Goal: Task Accomplishment & Management: Manage account settings

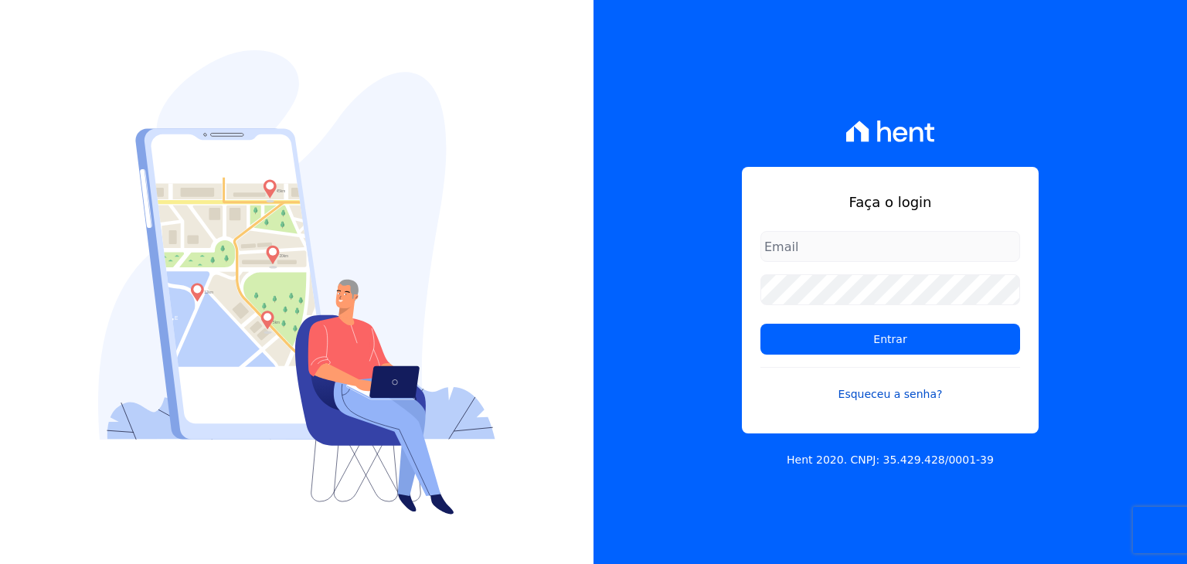
click at [886, 396] on link "Esqueceu a senha?" at bounding box center [890, 385] width 260 height 36
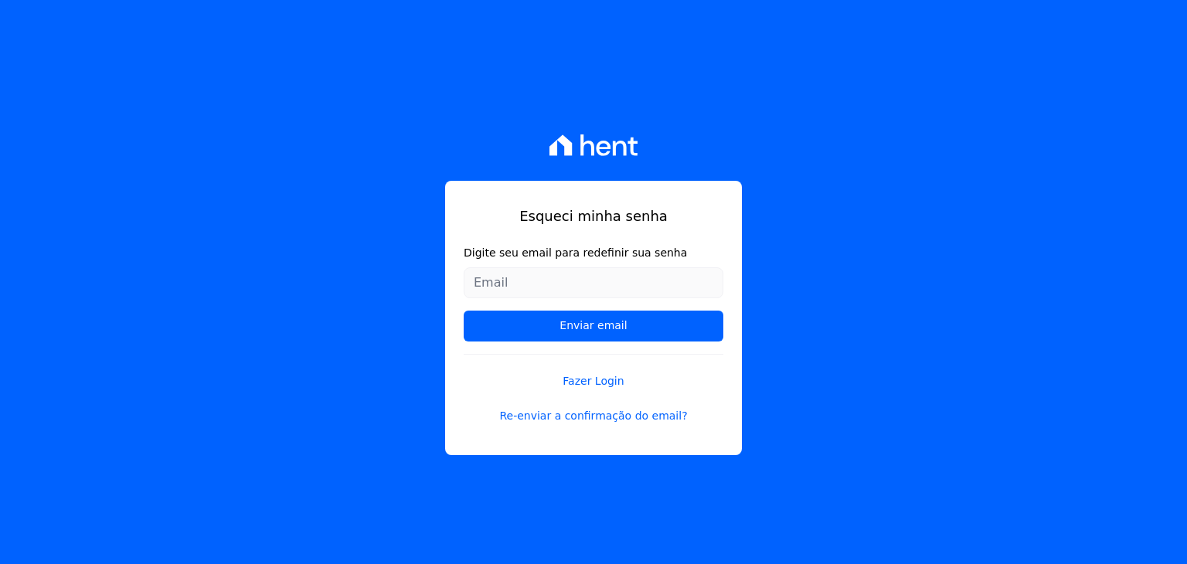
click at [539, 285] on input "Digite seu email para redefinir sua senha" at bounding box center [594, 282] width 260 height 31
type input "laiellemarques123@gmail.com"
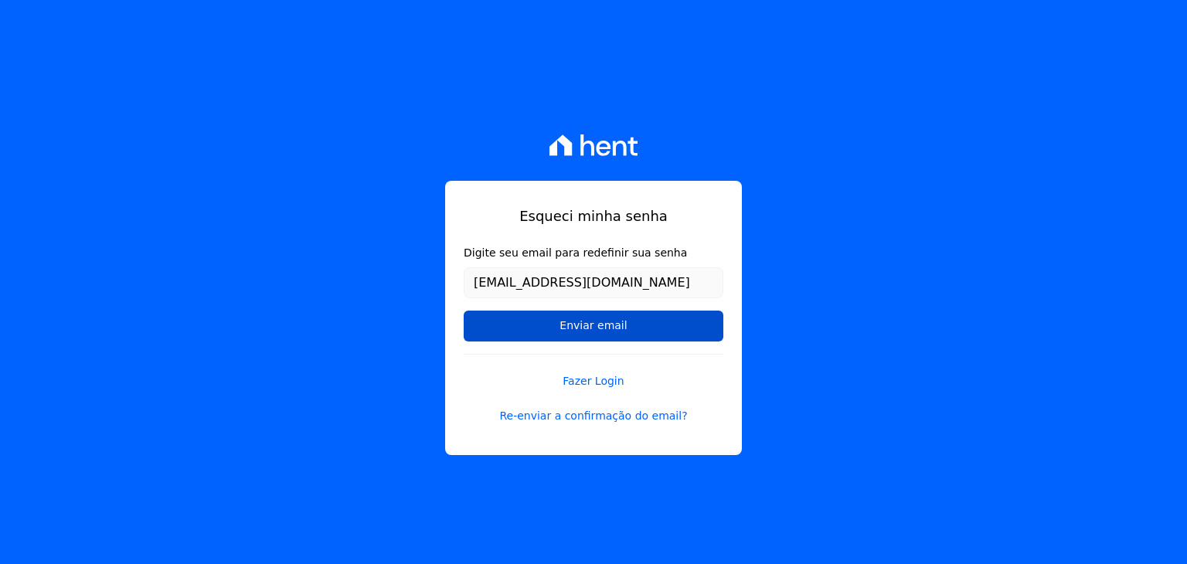
click at [597, 318] on input "Enviar email" at bounding box center [594, 326] width 260 height 31
click at [569, 316] on input "Enviar email" at bounding box center [594, 326] width 260 height 31
click at [590, 326] on input "Enviar email" at bounding box center [594, 326] width 260 height 31
click at [602, 320] on input "Enviar email" at bounding box center [594, 326] width 260 height 31
click at [580, 322] on input "Enviar email" at bounding box center [594, 326] width 260 height 31
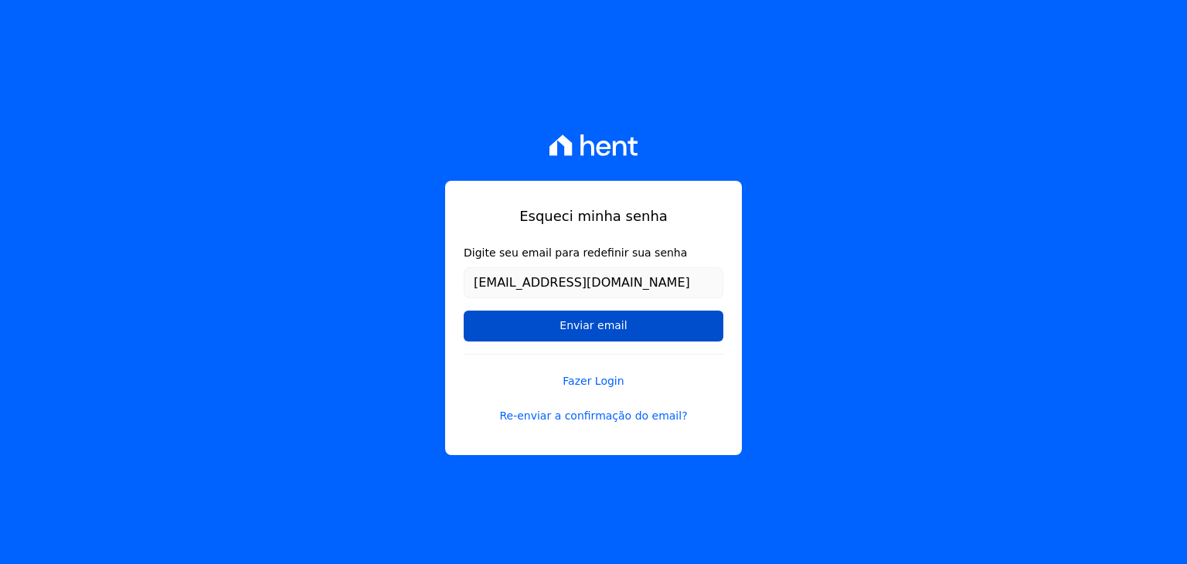
click at [580, 322] on input "Enviar email" at bounding box center [594, 326] width 260 height 31
click at [554, 320] on input "Enviar email" at bounding box center [594, 326] width 260 height 31
click at [590, 416] on link "Re-enviar a confirmação do email?" at bounding box center [594, 416] width 260 height 16
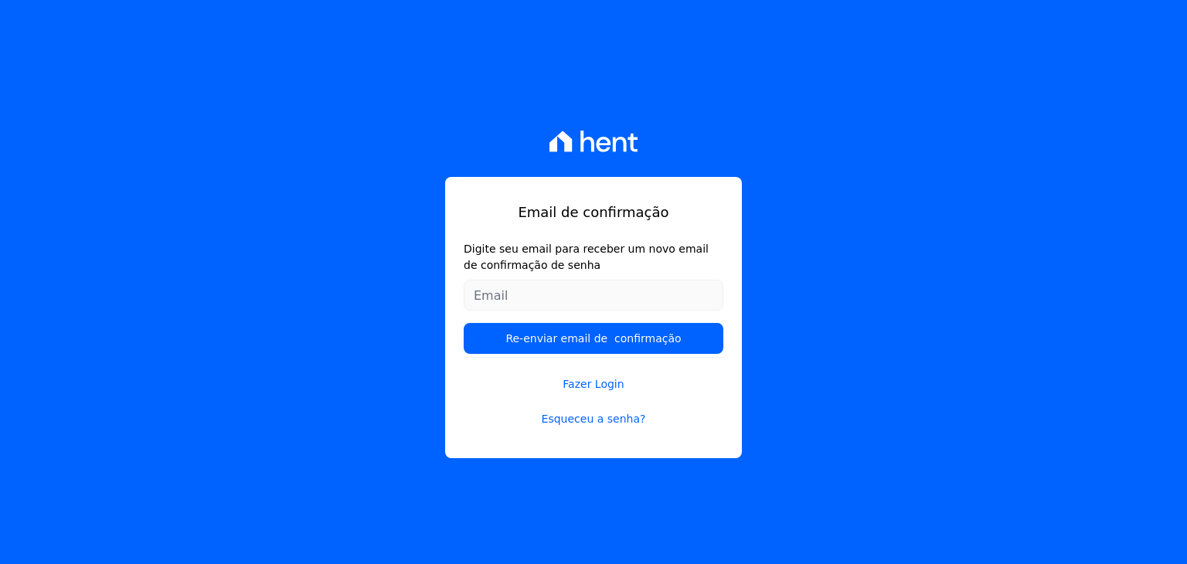
click at [532, 294] on input "Digite seu email para receber um novo email de confirmação de senha" at bounding box center [594, 295] width 260 height 31
type input "[EMAIL_ADDRESS][DOMAIN_NAME]"
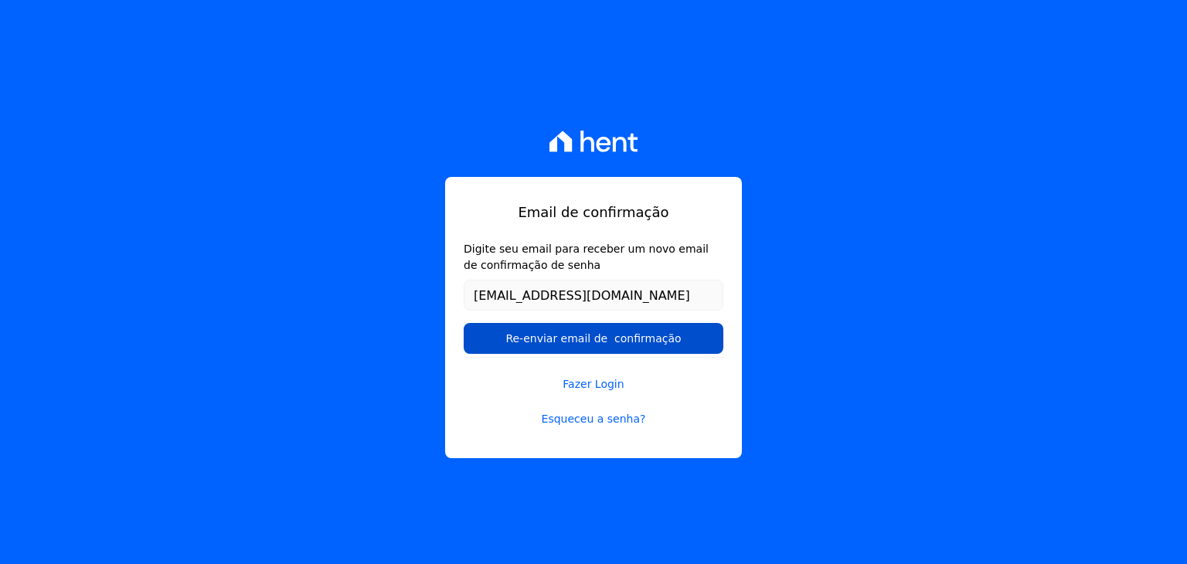
click at [559, 338] on input "Re-enviar email de confirmação" at bounding box center [594, 338] width 260 height 31
